Goal: Task Accomplishment & Management: Manage account settings

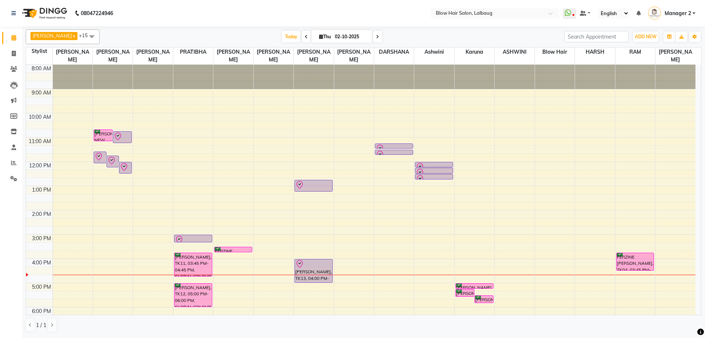
scroll to position [89, 0]
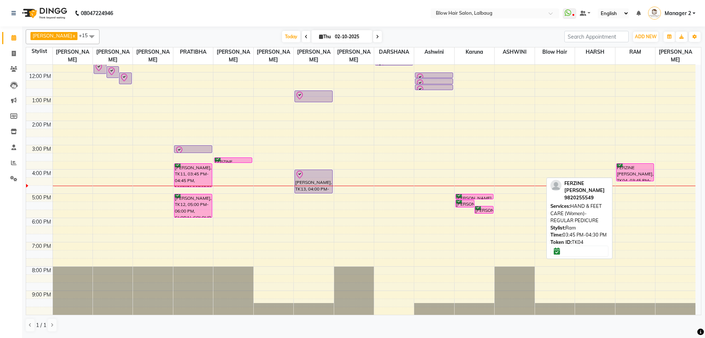
click at [633, 175] on div "FERZINE [PERSON_NAME], TK04, 03:45 PM-04:30 PM, HAND & FEET CARE (Women)-REGULA…" at bounding box center [635, 171] width 37 height 17
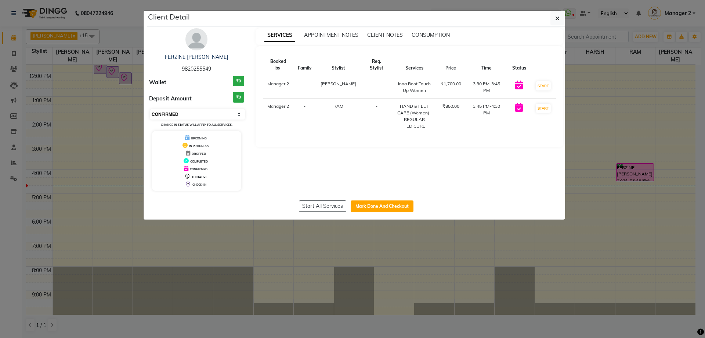
click at [218, 113] on select "Select IN SERVICE CONFIRMED TENTATIVE CHECK IN MARK DONE DROPPED UPCOMING" at bounding box center [197, 114] width 95 height 10
select select "8"
click at [150, 109] on select "Select IN SERVICE CONFIRMED TENTATIVE CHECK IN MARK DONE DROPPED UPCOMING" at bounding box center [197, 114] width 95 height 10
click at [559, 15] on icon "button" at bounding box center [557, 18] width 4 height 6
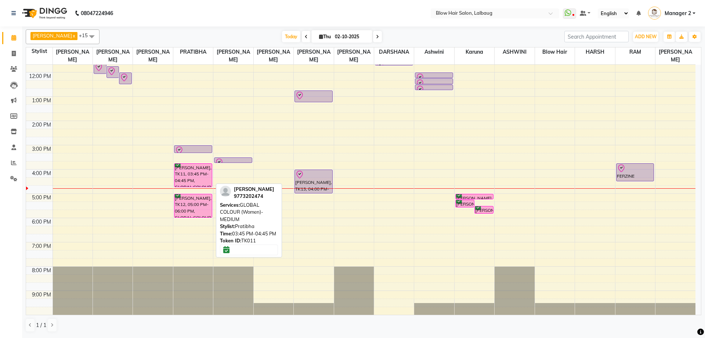
click at [182, 179] on div "[PERSON_NAME], TK11, 03:45 PM-04:45 PM, GLOBAL COLOUR (Women)-MEDIUM" at bounding box center [192, 174] width 37 height 23
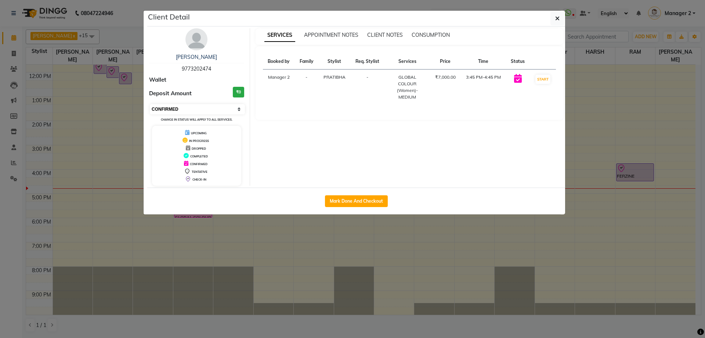
click at [202, 107] on select "Select IN SERVICE CONFIRMED TENTATIVE CHECK IN MARK DONE DROPPED UPCOMING" at bounding box center [197, 109] width 95 height 10
select select "8"
click at [150, 104] on select "Select IN SERVICE CONFIRMED TENTATIVE CHECK IN MARK DONE DROPPED UPCOMING" at bounding box center [197, 109] width 95 height 10
click at [555, 19] on button "button" at bounding box center [558, 18] width 14 height 14
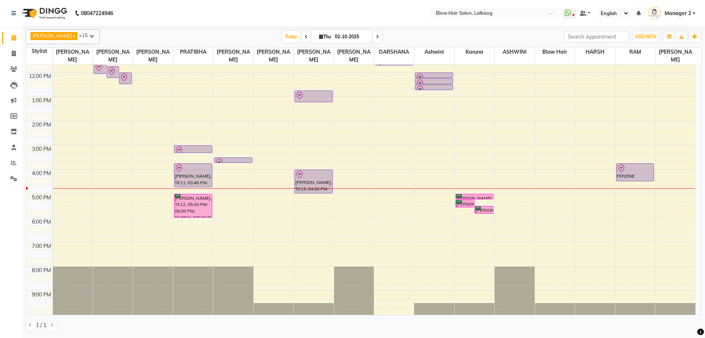
click at [116, 208] on div "8:00 AM 9:00 AM 10:00 AM 11:00 AM 12:00 PM 1:00 PM 2:00 PM 3:00 PM 4:00 PM 5:00…" at bounding box center [361, 144] width 670 height 339
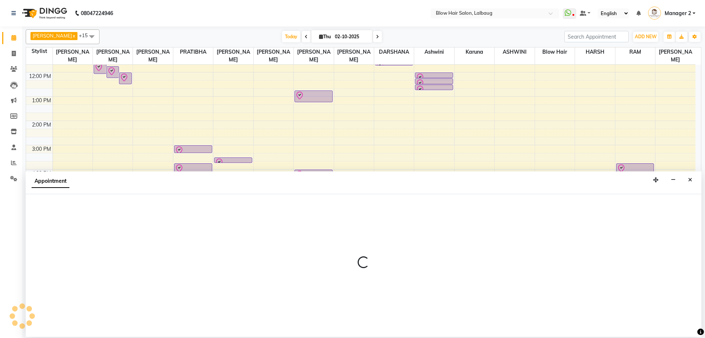
select select "33342"
select select "tentative"
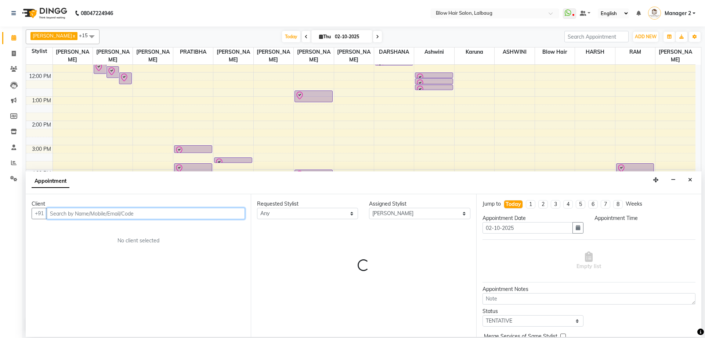
select select "1035"
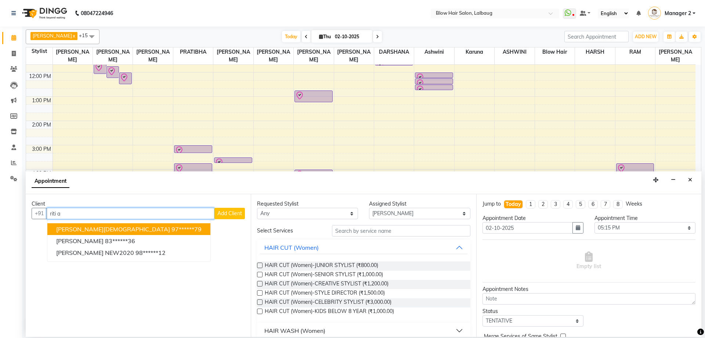
click at [76, 228] on span "[PERSON_NAME][DEMOGRAPHIC_DATA]" at bounding box center [113, 228] width 114 height 7
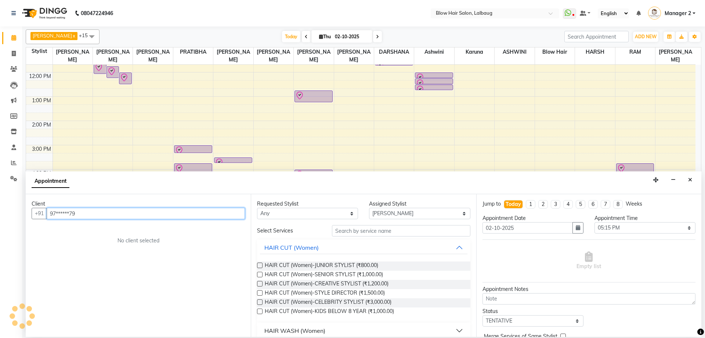
type input "97******79"
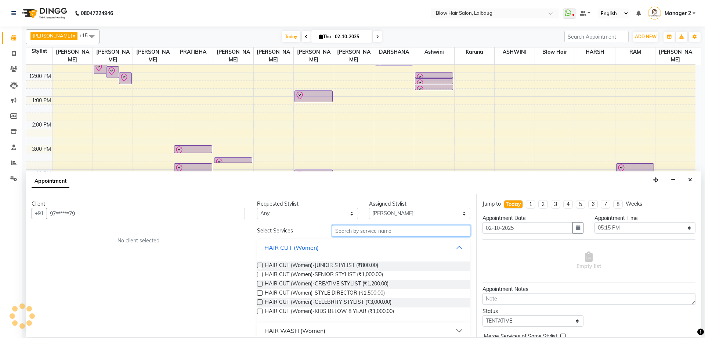
click at [351, 229] on input "text" at bounding box center [401, 230] width 138 height 11
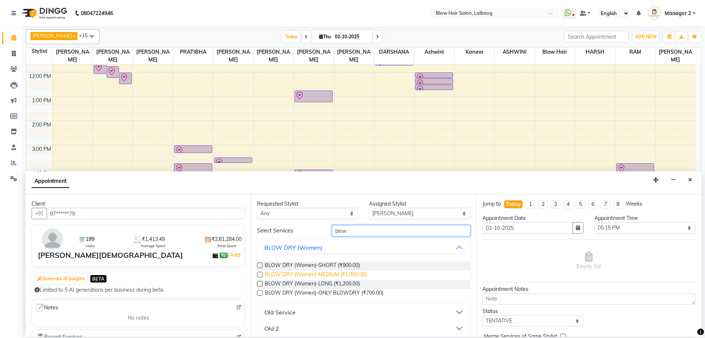
type input "blow"
click at [325, 275] on span "BLOW DRY (Women)-MEDIUM (₹1,000.00)" at bounding box center [316, 274] width 102 height 9
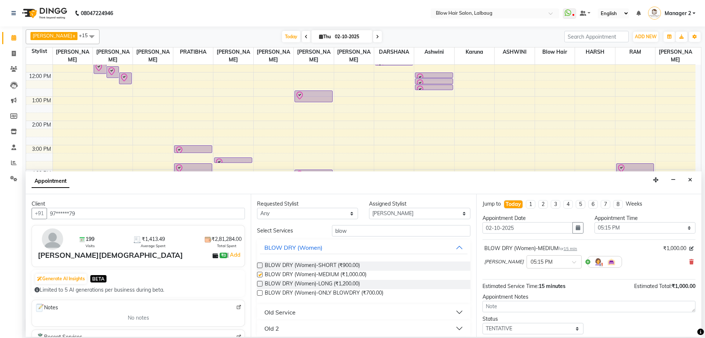
checkbox input "false"
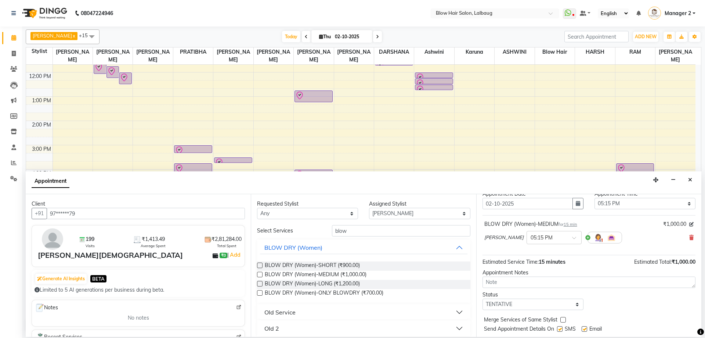
scroll to position [44, 0]
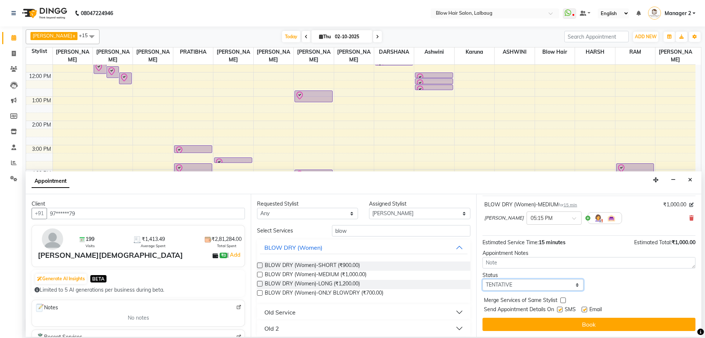
click at [539, 284] on select "Select TENTATIVE CONFIRM CHECK-IN UPCOMING" at bounding box center [533, 284] width 101 height 11
select select "confirm booking"
click at [483, 279] on select "Select TENTATIVE CONFIRM CHECK-IN UPCOMING" at bounding box center [533, 284] width 101 height 11
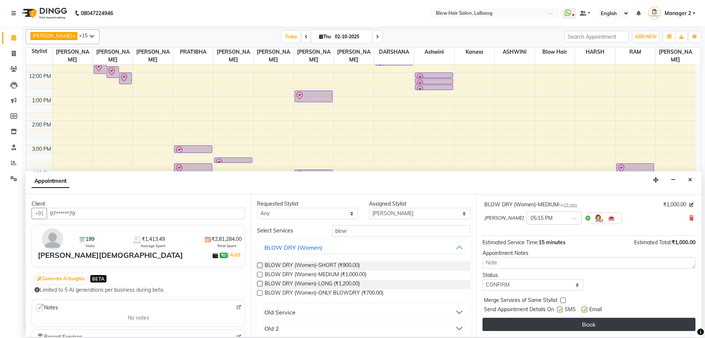
click at [508, 325] on button "Book" at bounding box center [589, 323] width 213 height 13
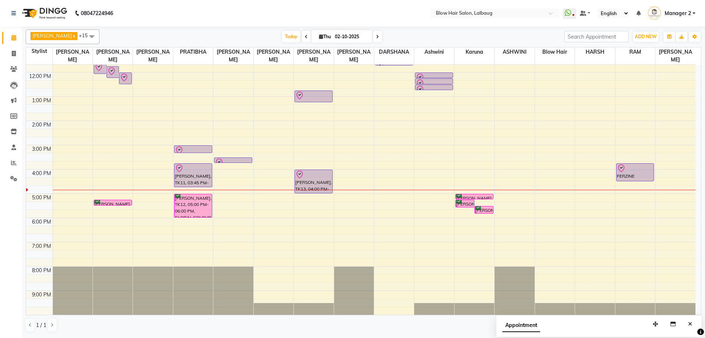
click at [290, 336] on div "08047224946 Select Location × Blow Hair Salon, Lalbaug WhatsApp Status ✕ Status…" at bounding box center [352, 169] width 705 height 338
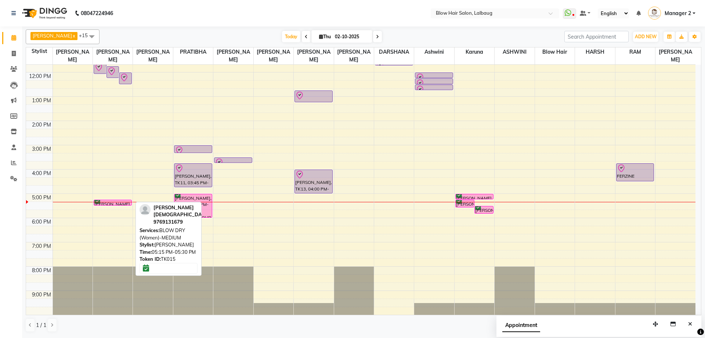
click at [126, 201] on div "[PERSON_NAME][DEMOGRAPHIC_DATA], TK15, 05:15 PM-05:30 PM, BLOW DRY (Women)-MEDI…" at bounding box center [112, 202] width 37 height 5
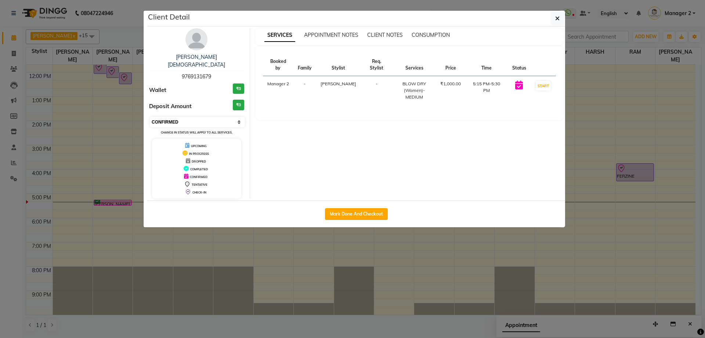
click at [160, 117] on select "Select IN SERVICE CONFIRMED TENTATIVE CHECK IN MARK DONE DROPPED UPCOMING" at bounding box center [197, 122] width 95 height 10
select select "8"
click at [150, 117] on select "Select IN SERVICE CONFIRMED TENTATIVE CHECK IN MARK DONE DROPPED UPCOMING" at bounding box center [197, 122] width 95 height 10
click at [555, 17] on button "button" at bounding box center [558, 18] width 14 height 14
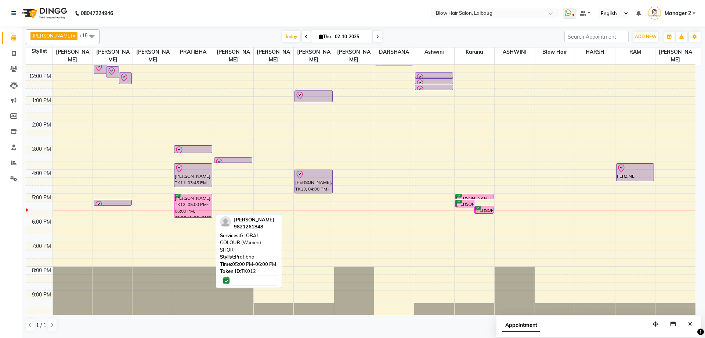
click at [196, 199] on div "[PERSON_NAME], TK12, 05:00 PM-06:00 PM, GLOBAL COLOUR (Women)-SHORT" at bounding box center [192, 205] width 37 height 23
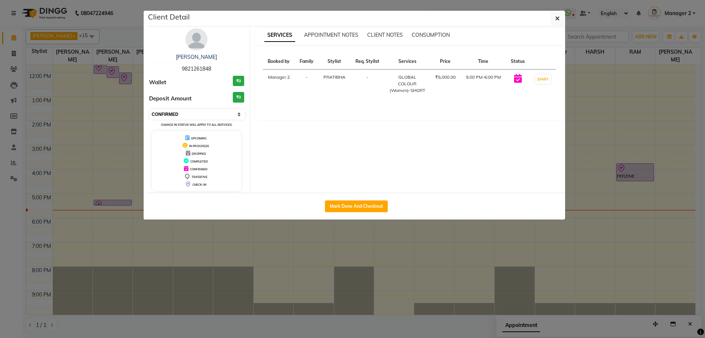
click at [190, 118] on select "Select IN SERVICE CONFIRMED TENTATIVE CHECK IN MARK DONE DROPPED UPCOMING" at bounding box center [197, 114] width 95 height 10
select select "8"
click at [150, 109] on select "Select IN SERVICE CONFIRMED TENTATIVE CHECK IN MARK DONE DROPPED UPCOMING" at bounding box center [197, 114] width 95 height 10
